Goal: Information Seeking & Learning: Learn about a topic

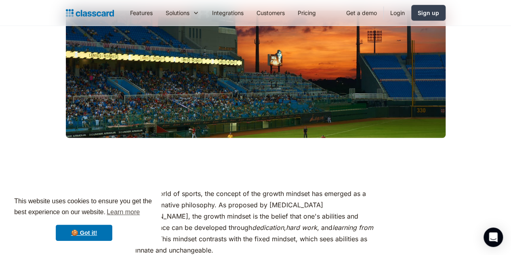
scroll to position [276, 0]
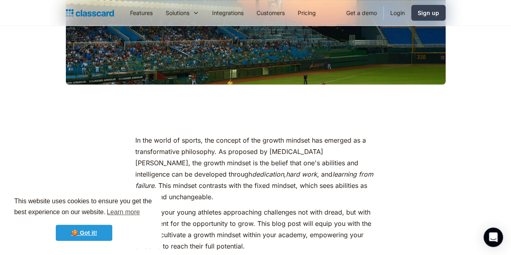
click at [82, 231] on link "🍪 Got it!" at bounding box center [84, 232] width 57 height 16
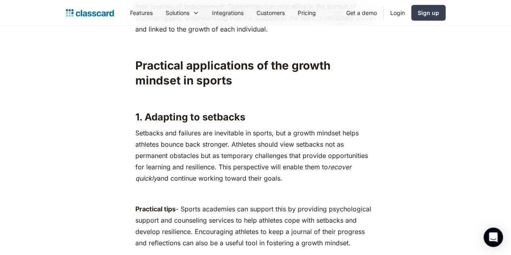
scroll to position [1698, 0]
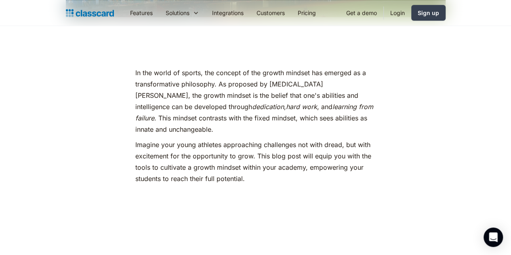
scroll to position [344, 0]
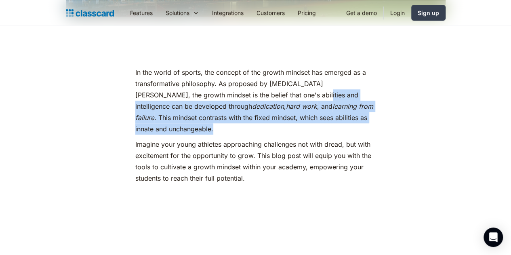
drag, startPoint x: 245, startPoint y: 93, endPoint x: 340, endPoint y: 112, distance: 97.5
click at [340, 112] on p "In the world of sports, the concept of the growth mindset has emerged as a tran…" at bounding box center [255, 101] width 241 height 68
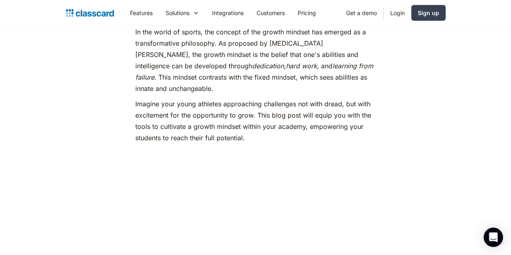
scroll to position [385, 0]
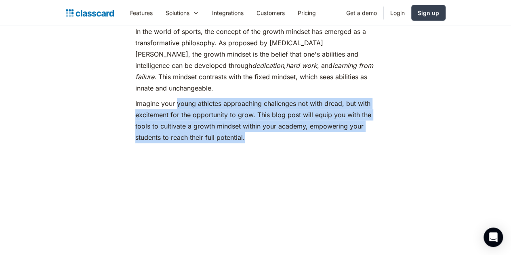
drag, startPoint x: 172, startPoint y: 90, endPoint x: 254, endPoint y: 130, distance: 91.4
click at [254, 130] on p "Imagine your young athletes approaching challenges not with dread, but with exc…" at bounding box center [255, 120] width 241 height 45
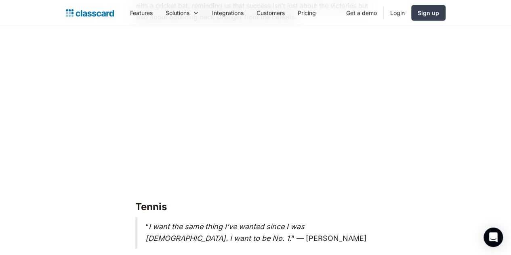
scroll to position [3449, 0]
